Goal: Check status: Check status

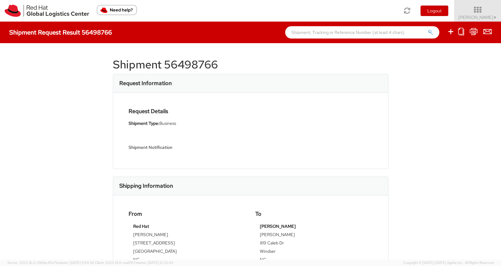
scroll to position [144, 0]
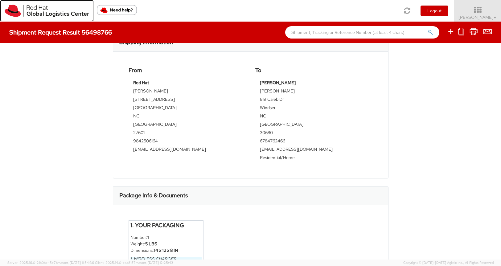
click at [44, 11] on img at bounding box center [47, 11] width 85 height 12
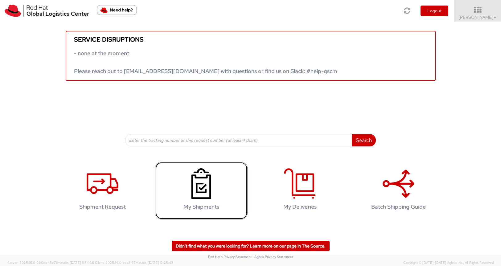
click at [201, 181] on icon at bounding box center [201, 183] width 32 height 31
